Goal: Navigation & Orientation: Find specific page/section

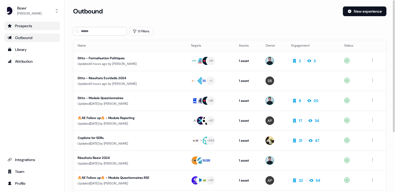
click at [32, 28] on div "Prospects" at bounding box center [32, 25] width 49 height 5
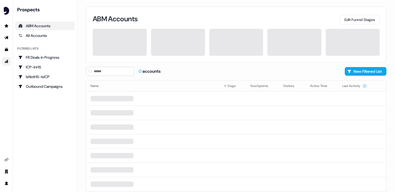
click at [3, 63] on link "Go to attribution" at bounding box center [6, 61] width 9 height 9
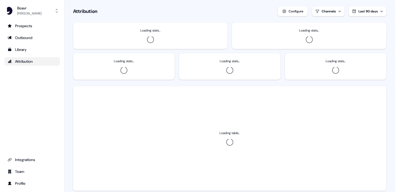
click at [19, 30] on ul "Prospects Outbound Library Attribution" at bounding box center [32, 44] width 56 height 44
click at [25, 28] on div "Prospects" at bounding box center [32, 25] width 49 height 5
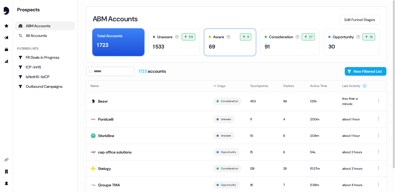
click at [217, 47] on div "69" at bounding box center [230, 46] width 42 height 8
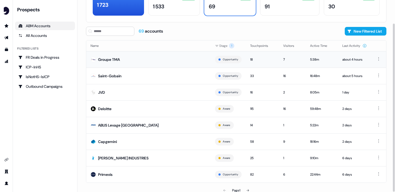
scroll to position [44, 0]
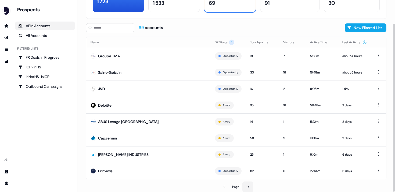
click at [249, 186] on icon at bounding box center [248, 186] width 2 height 2
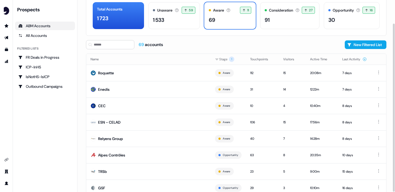
scroll to position [44, 0]
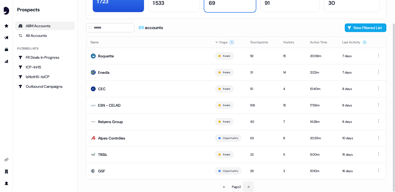
click at [249, 186] on icon at bounding box center [248, 186] width 2 height 2
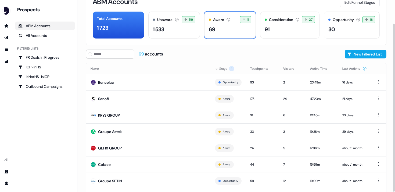
scroll to position [44, 0]
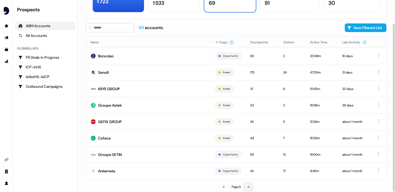
click at [249, 183] on button at bounding box center [248, 186] width 11 height 11
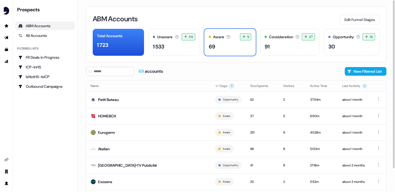
scroll to position [5, 0]
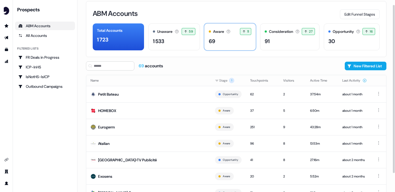
click at [223, 45] on div "69" at bounding box center [230, 41] width 42 height 8
